Goal: Information Seeking & Learning: Learn about a topic

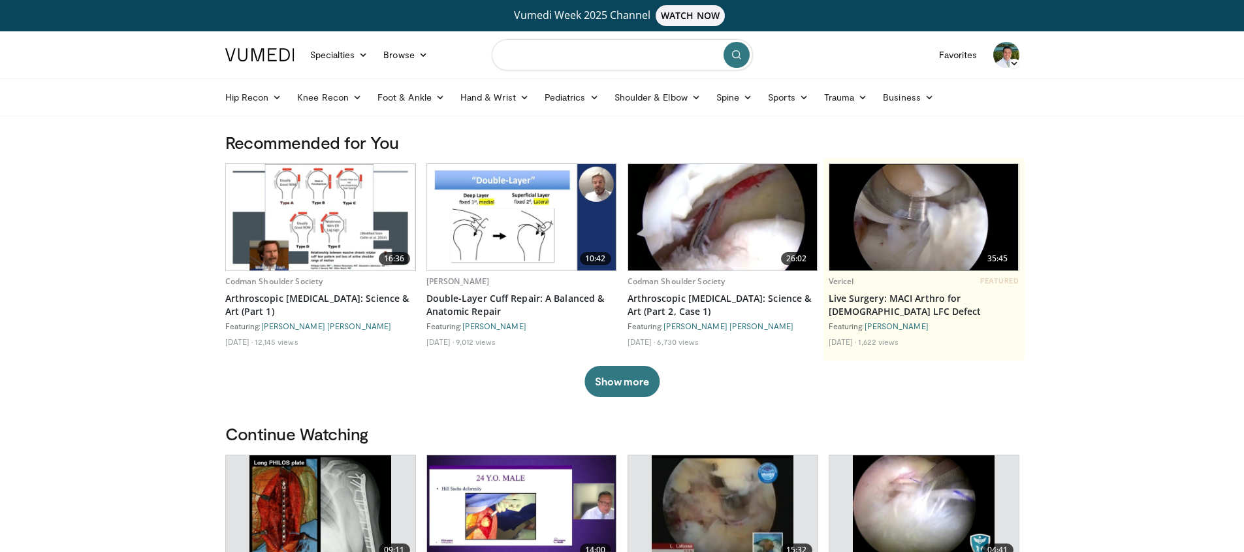
click at [559, 59] on input "Search topics, interventions" at bounding box center [622, 54] width 261 height 31
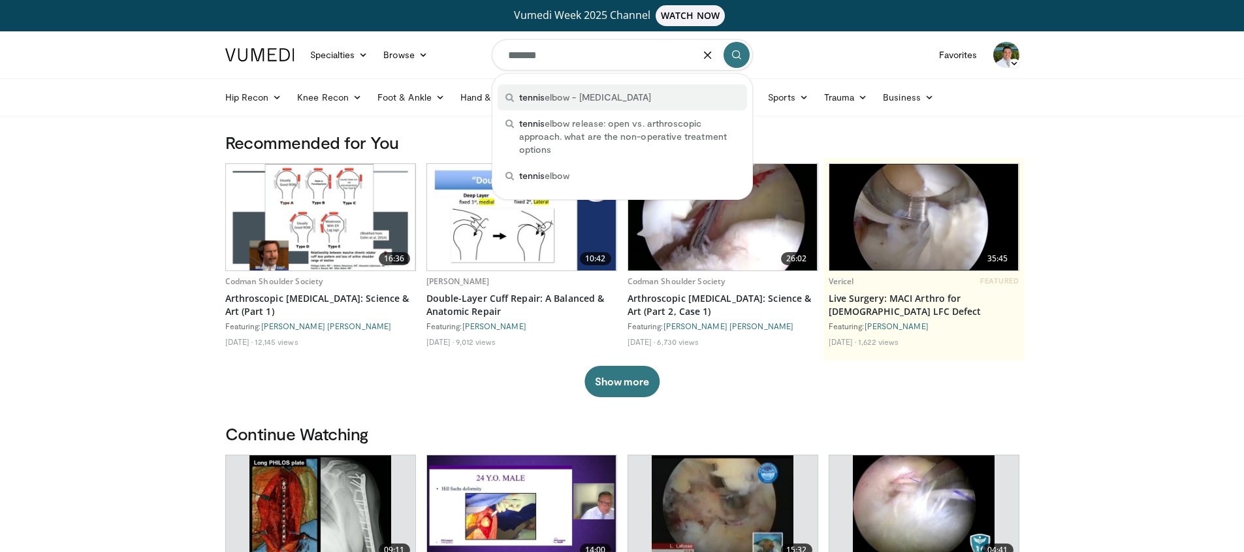
click at [604, 96] on span "tennis elbow - lateral epicondylitis" at bounding box center [585, 97] width 133 height 13
type input "**********"
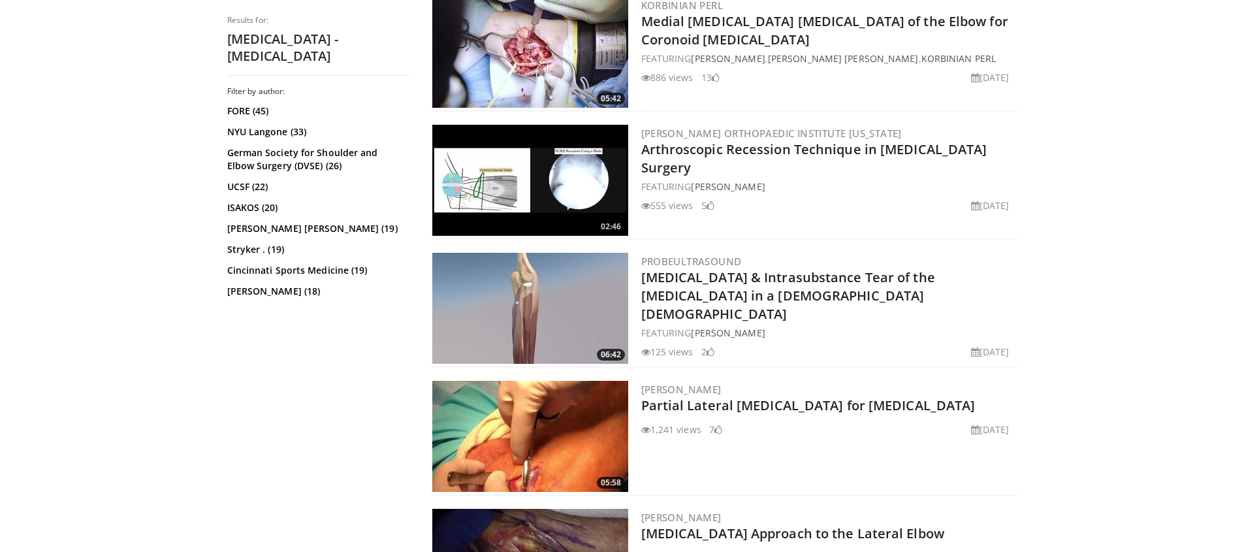
scroll to position [599, 0]
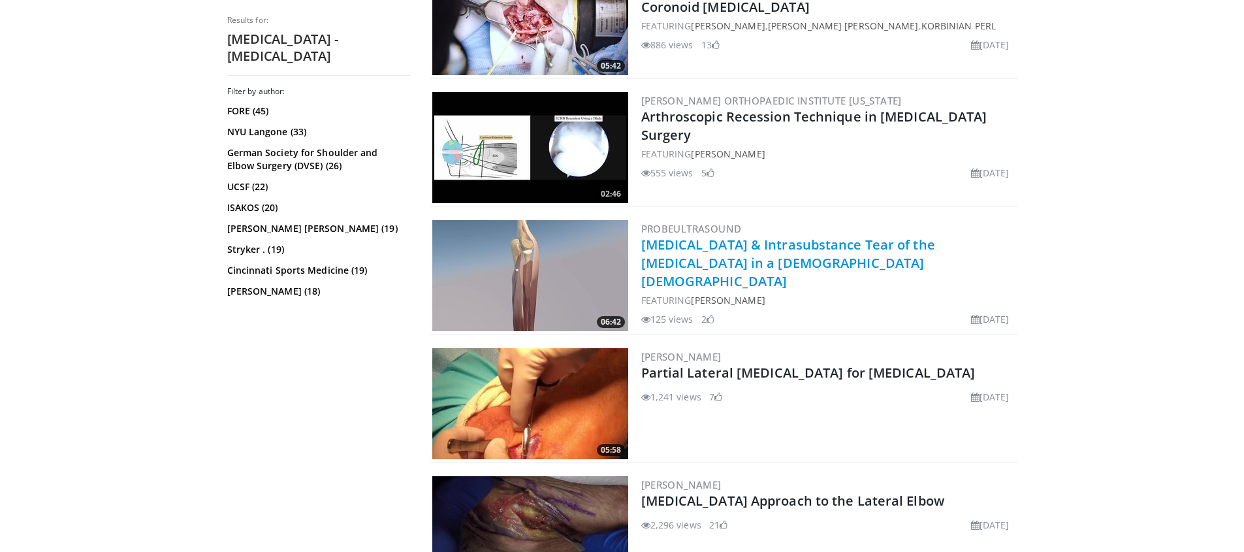
click at [796, 252] on link "Lateral Epicondylitis & Intrasubstance Tear of the Common Extensor Tendon in a …" at bounding box center [788, 263] width 294 height 54
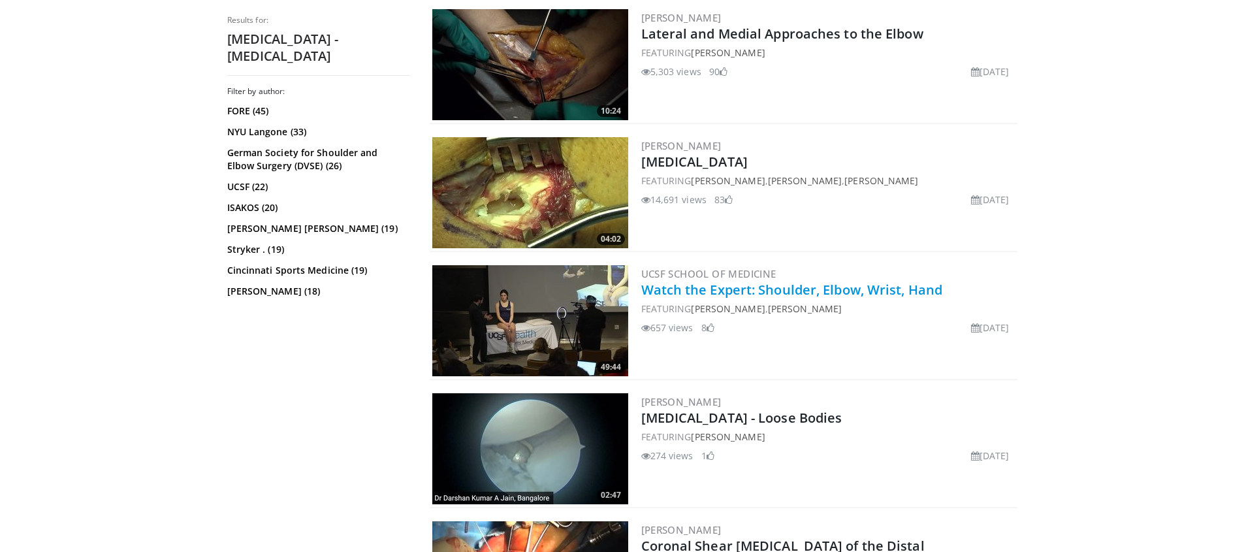
scroll to position [2097, 0]
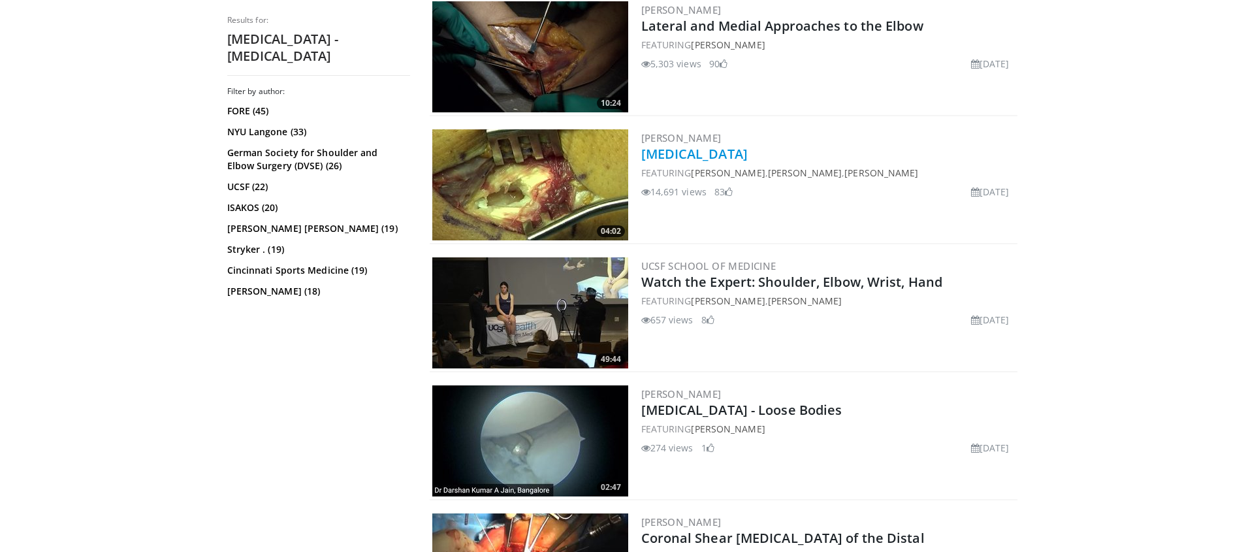
click at [700, 153] on link "[MEDICAL_DATA]" at bounding box center [694, 154] width 106 height 18
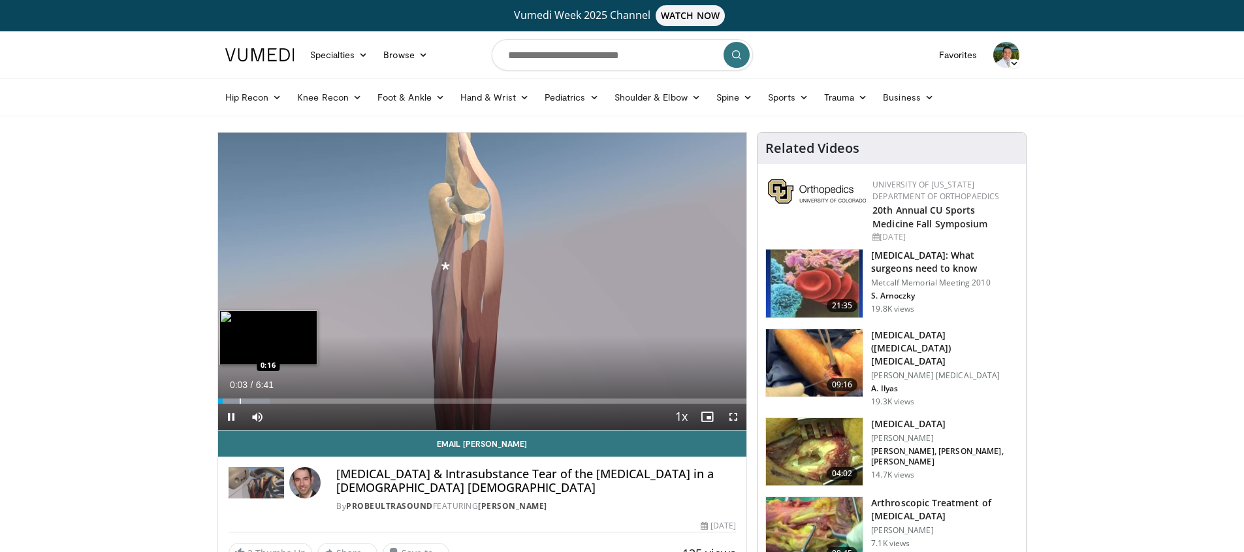
click at [240, 401] on div "Progress Bar" at bounding box center [240, 400] width 1 height 5
click at [263, 400] on div "Progress Bar" at bounding box center [263, 400] width 1 height 5
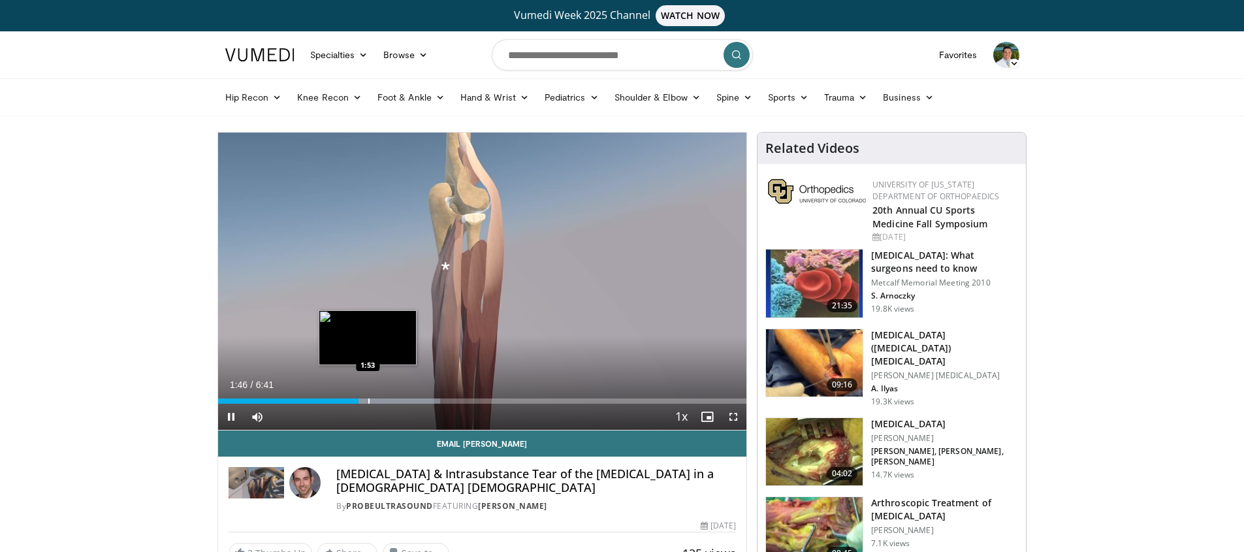
click at [368, 401] on div "Progress Bar" at bounding box center [368, 400] width 1 height 5
click at [372, 400] on div "Progress Bar" at bounding box center [372, 400] width 1 height 5
click at [379, 400] on div "Progress Bar" at bounding box center [379, 400] width 1 height 5
click at [399, 400] on div "Progress Bar" at bounding box center [399, 400] width 1 height 5
click at [406, 400] on div "Progress Bar" at bounding box center [405, 400] width 1 height 5
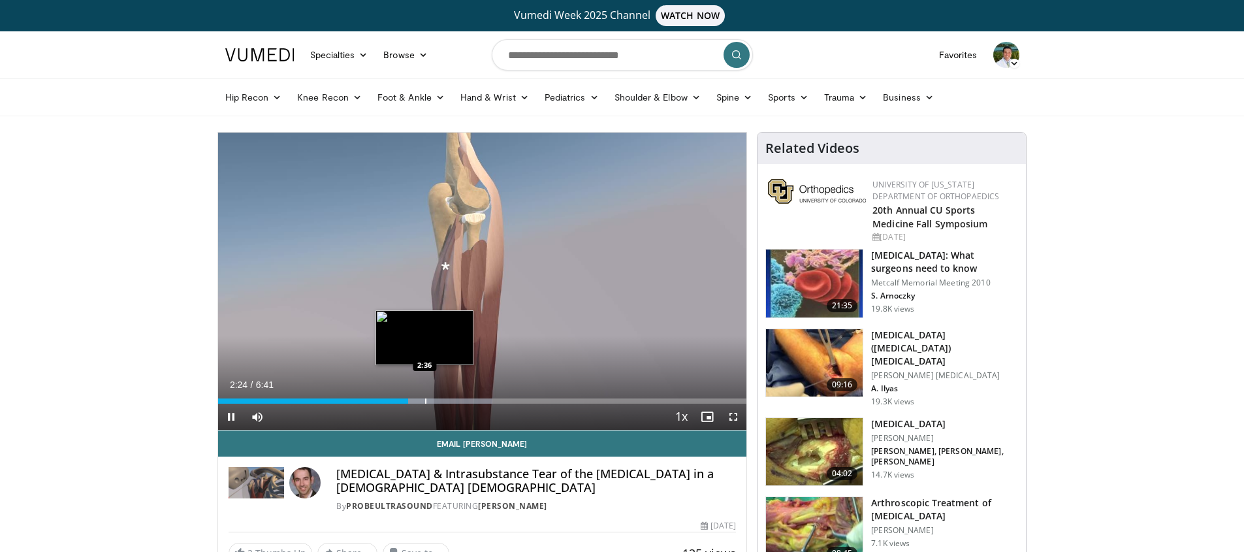
click at [425, 400] on div "Progress Bar" at bounding box center [425, 400] width 1 height 5
click at [460, 400] on div "Progress Bar" at bounding box center [460, 400] width 1 height 5
click at [466, 400] on div "Progress Bar" at bounding box center [466, 400] width 1 height 5
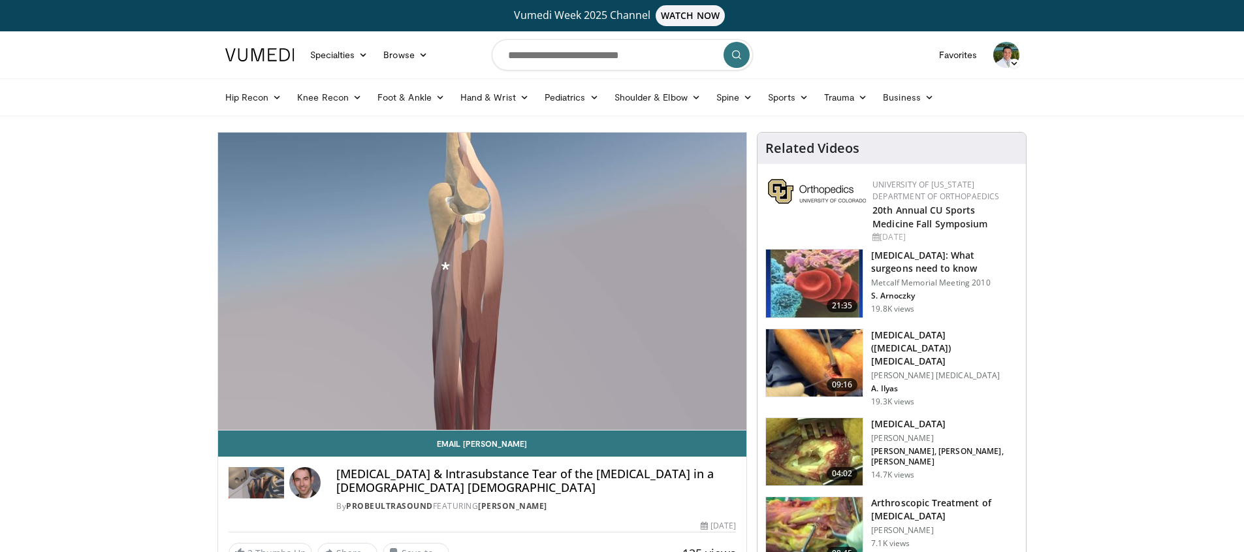
click at [498, 399] on div "10 seconds Tap to unmute" at bounding box center [482, 281] width 529 height 297
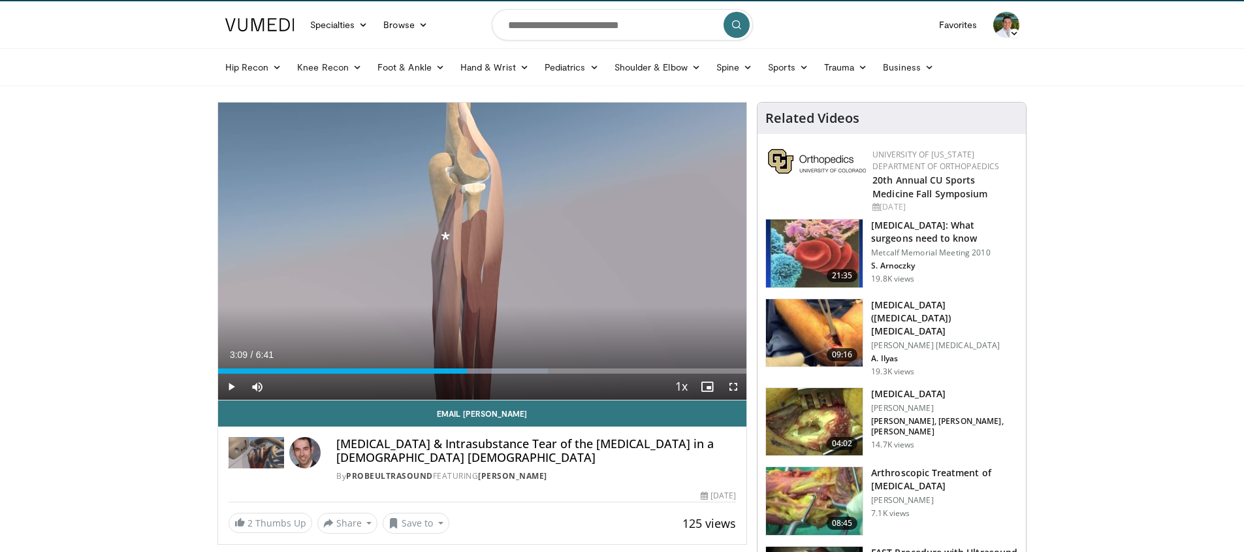
scroll to position [238, 0]
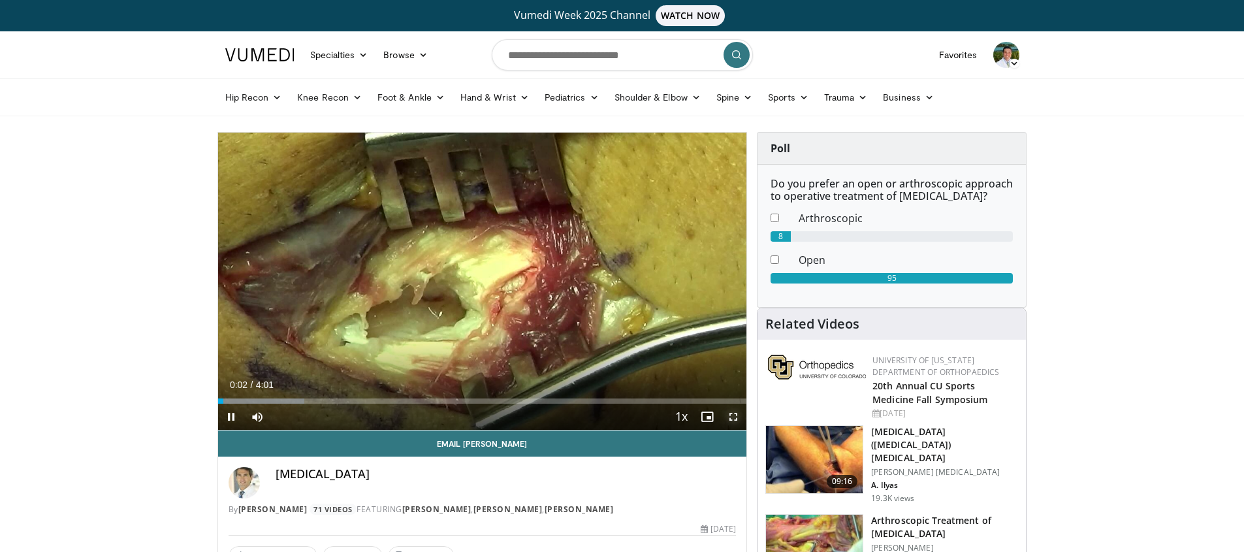
click at [739, 416] on span "Video Player" at bounding box center [733, 416] width 26 height 26
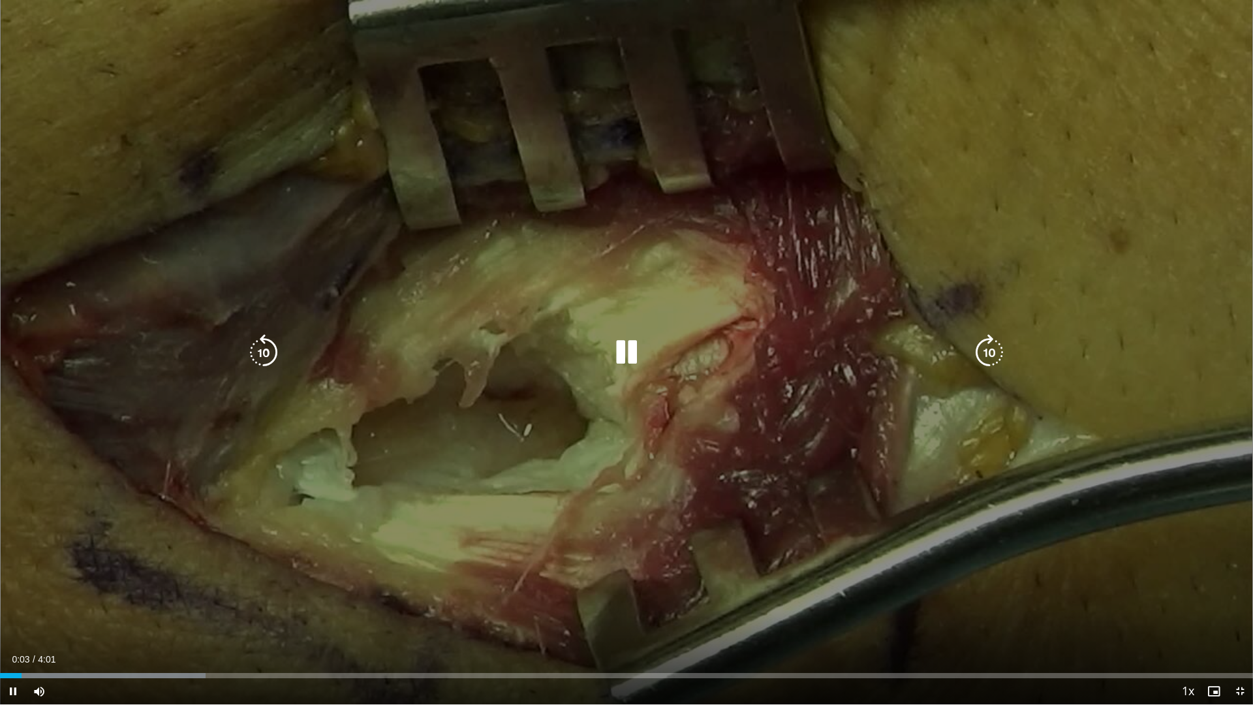
click at [997, 355] on icon "Video Player" at bounding box center [989, 352] width 37 height 37
click at [982, 355] on icon "Video Player" at bounding box center [989, 352] width 37 height 37
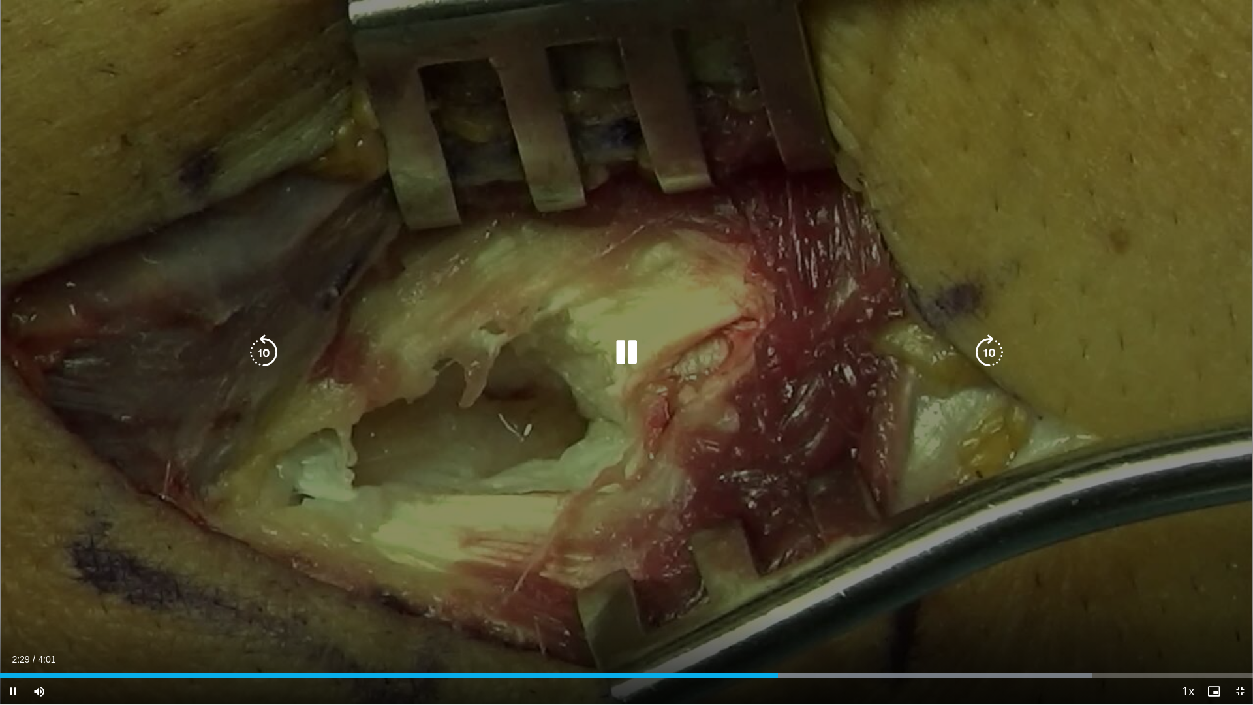
click at [633, 349] on icon "Video Player" at bounding box center [626, 352] width 37 height 37
click at [634, 354] on icon "Video Player" at bounding box center [626, 352] width 37 height 37
click at [260, 348] on icon "Video Player" at bounding box center [263, 352] width 37 height 37
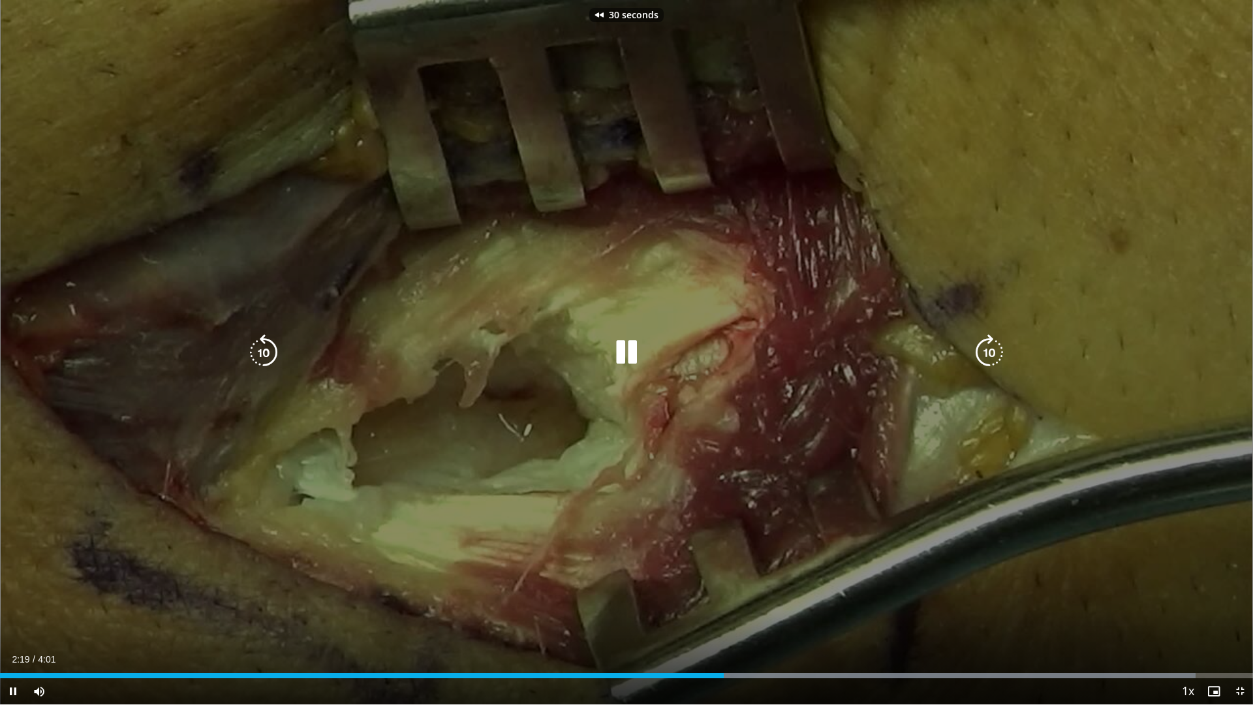
click at [260, 348] on icon "Video Player" at bounding box center [263, 352] width 37 height 37
click at [997, 356] on icon "Video Player" at bounding box center [989, 352] width 37 height 37
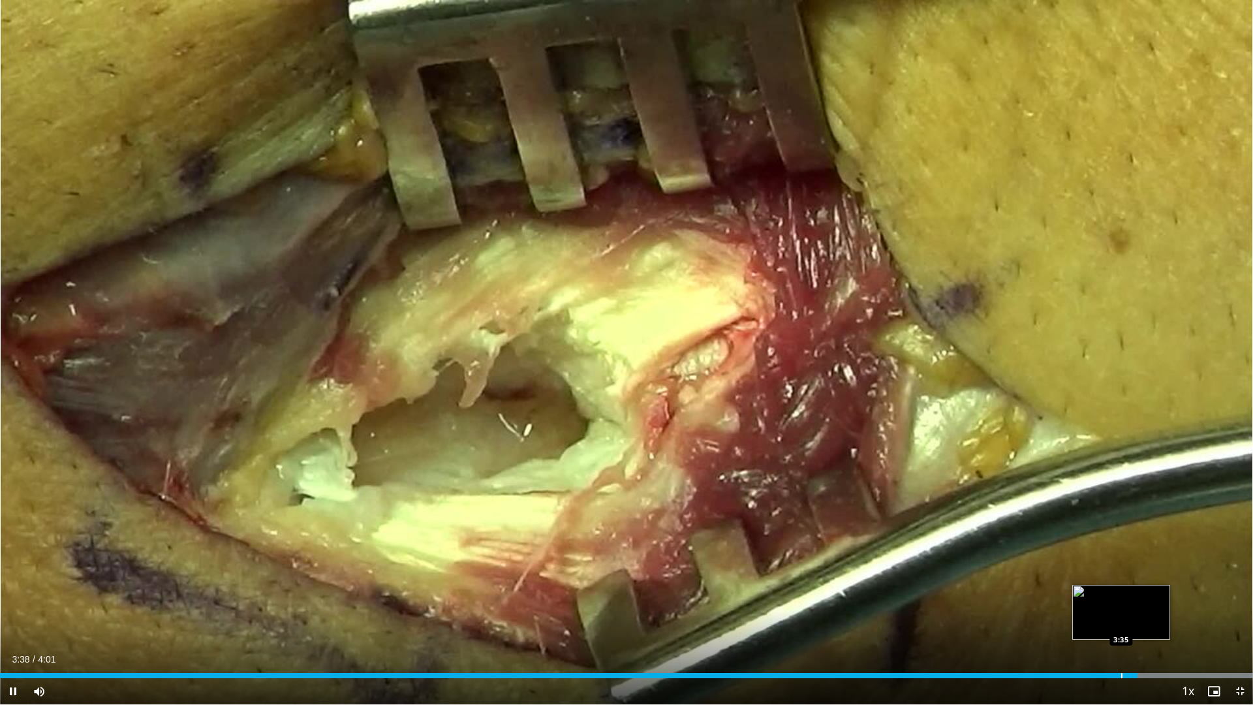
click at [1122, 551] on div "Progress Bar" at bounding box center [1122, 675] width 1 height 5
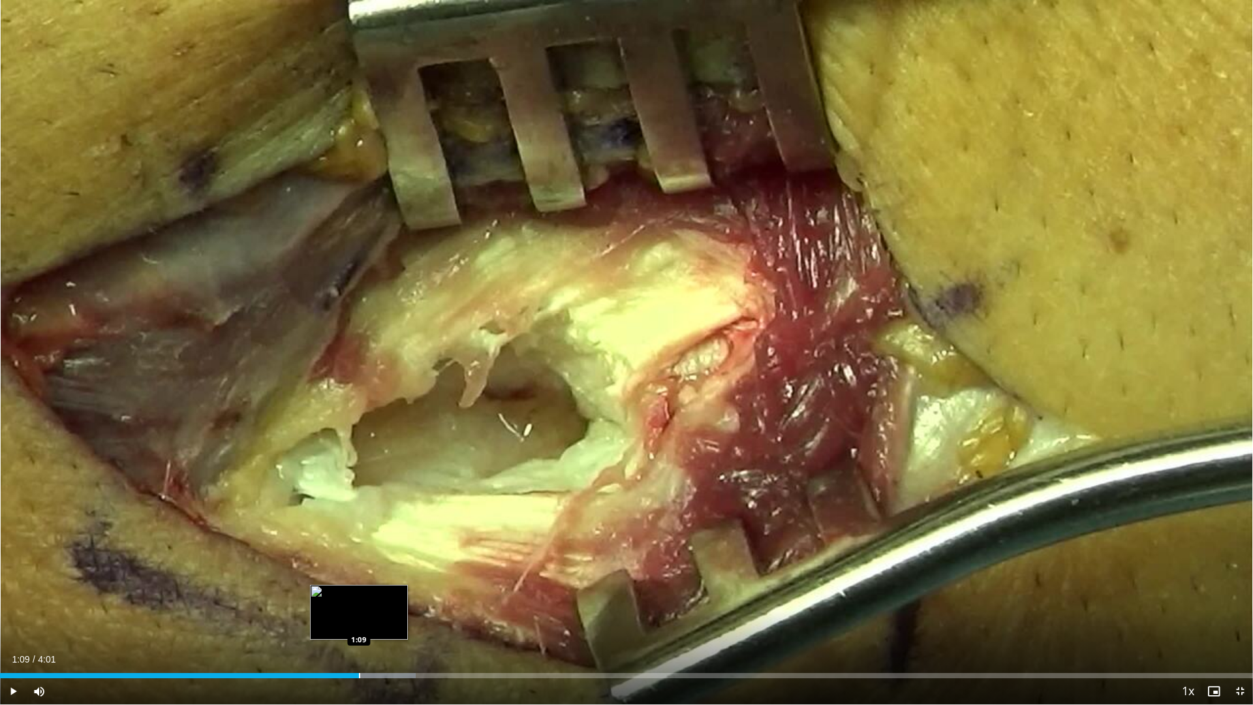
drag, startPoint x: 1120, startPoint y: 677, endPoint x: 359, endPoint y: 672, distance: 761.2
click at [359, 551] on div "Loaded : 33.20% 1:09 1:09" at bounding box center [626, 672] width 1253 height 12
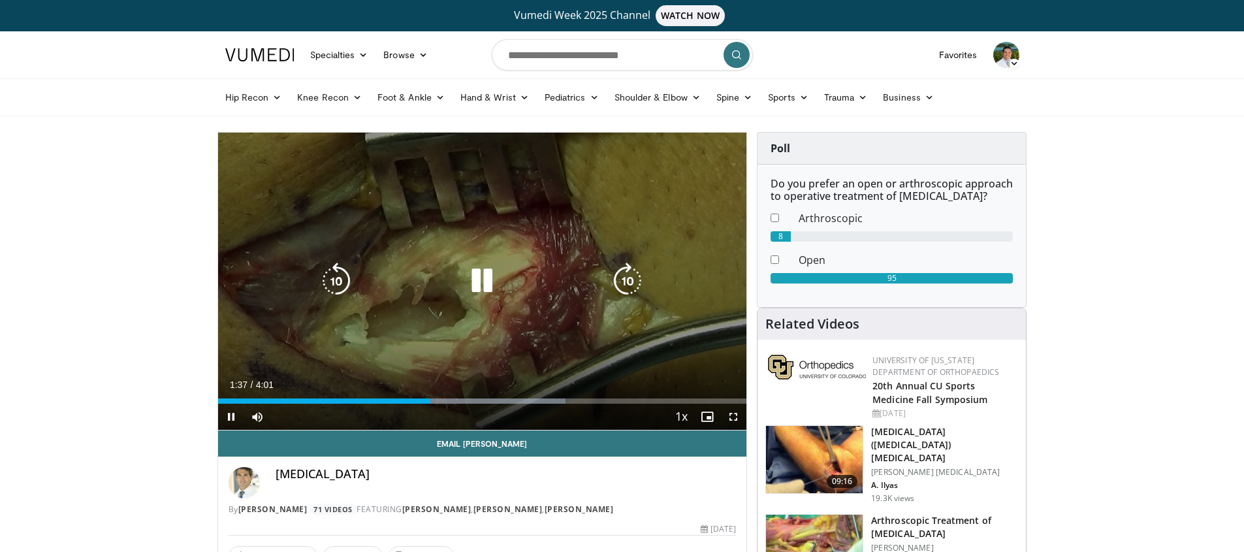
click at [475, 278] on icon "Video Player" at bounding box center [481, 280] width 37 height 37
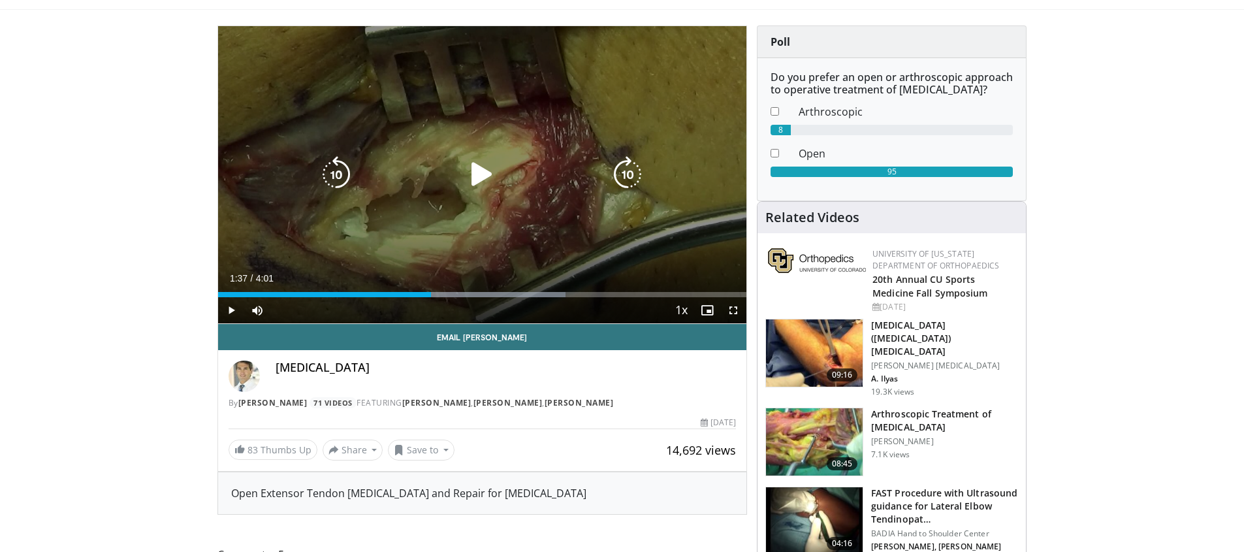
scroll to position [452, 0]
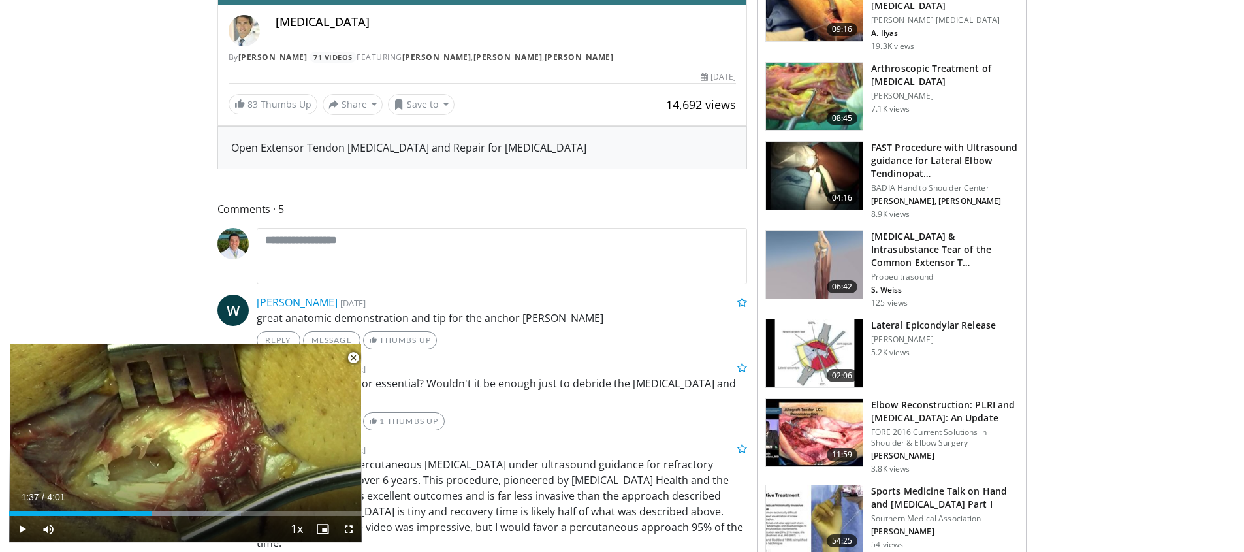
click at [351, 362] on span "Video Player" at bounding box center [353, 358] width 26 height 26
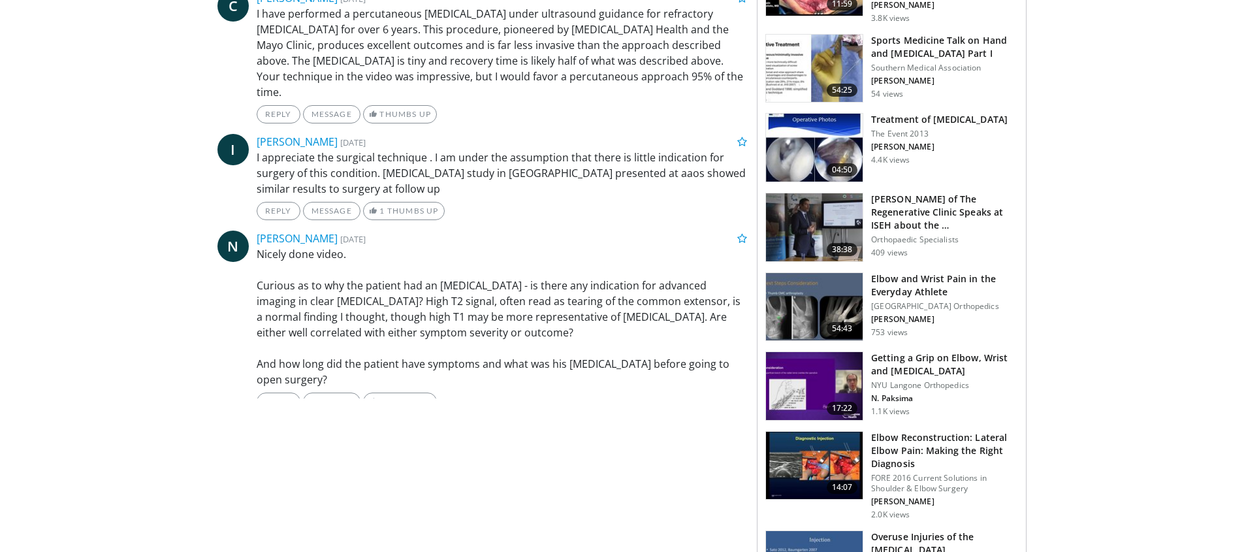
scroll to position [904, 0]
